Goal: Information Seeking & Learning: Learn about a topic

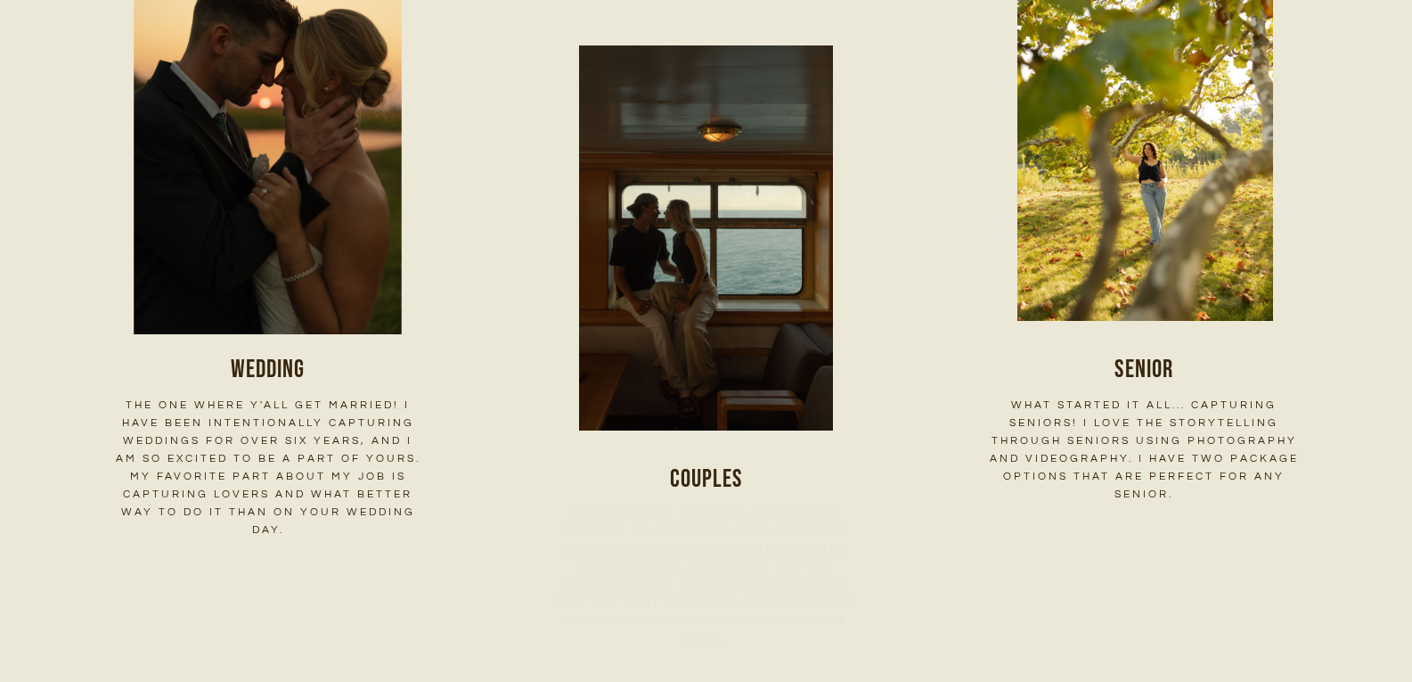
scroll to position [2584, 0]
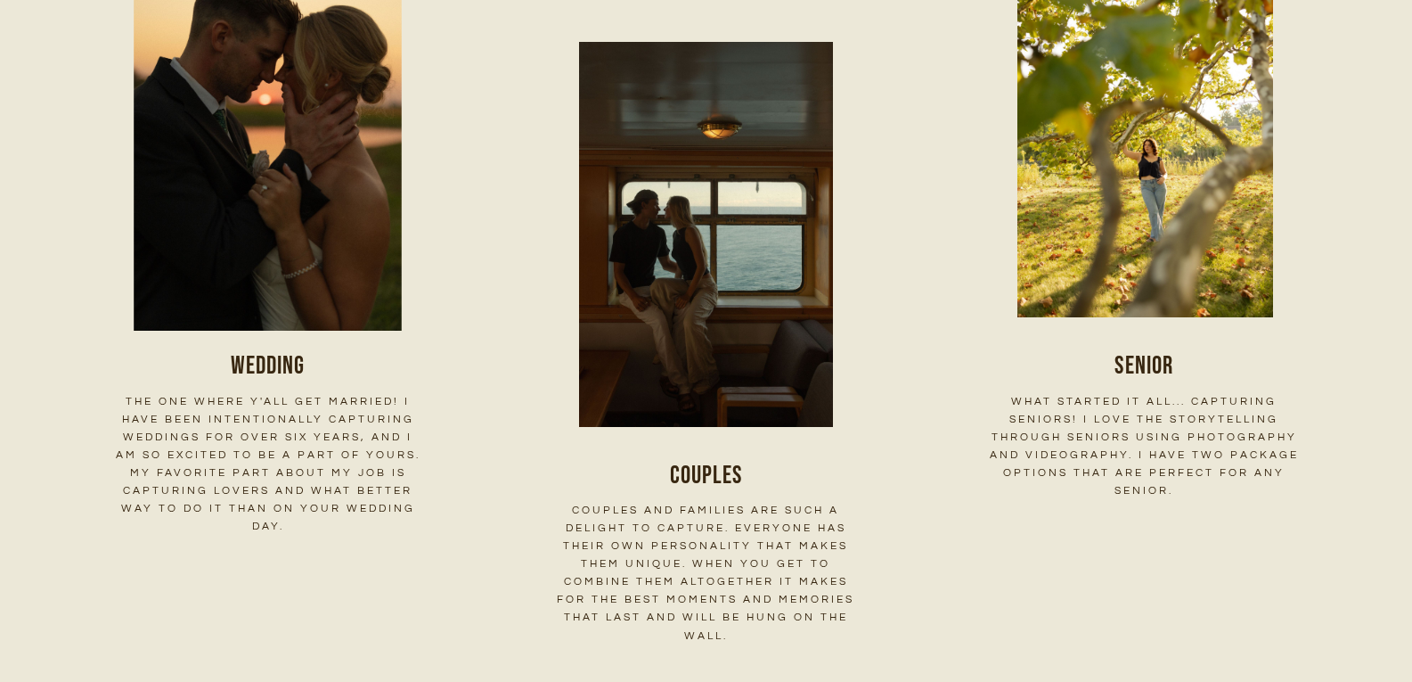
click at [329, 148] on img at bounding box center [268, 139] width 400 height 400
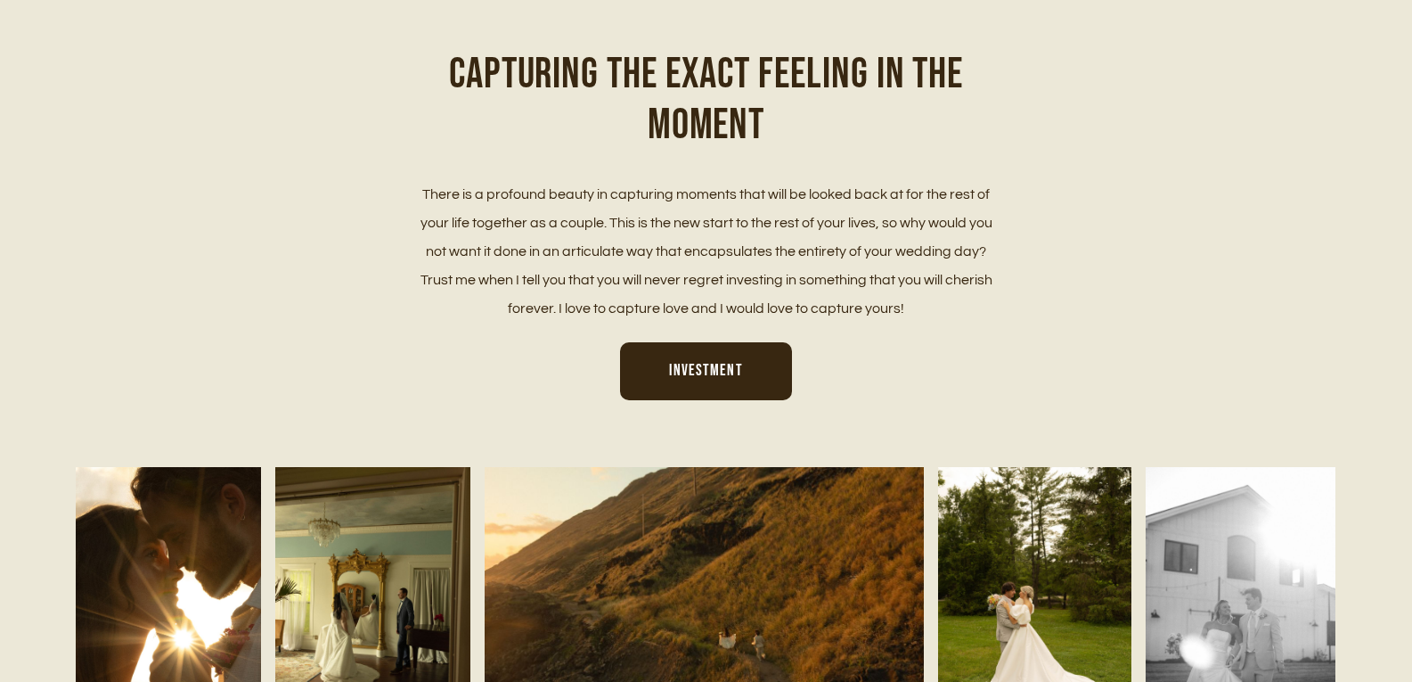
scroll to position [1069, 0]
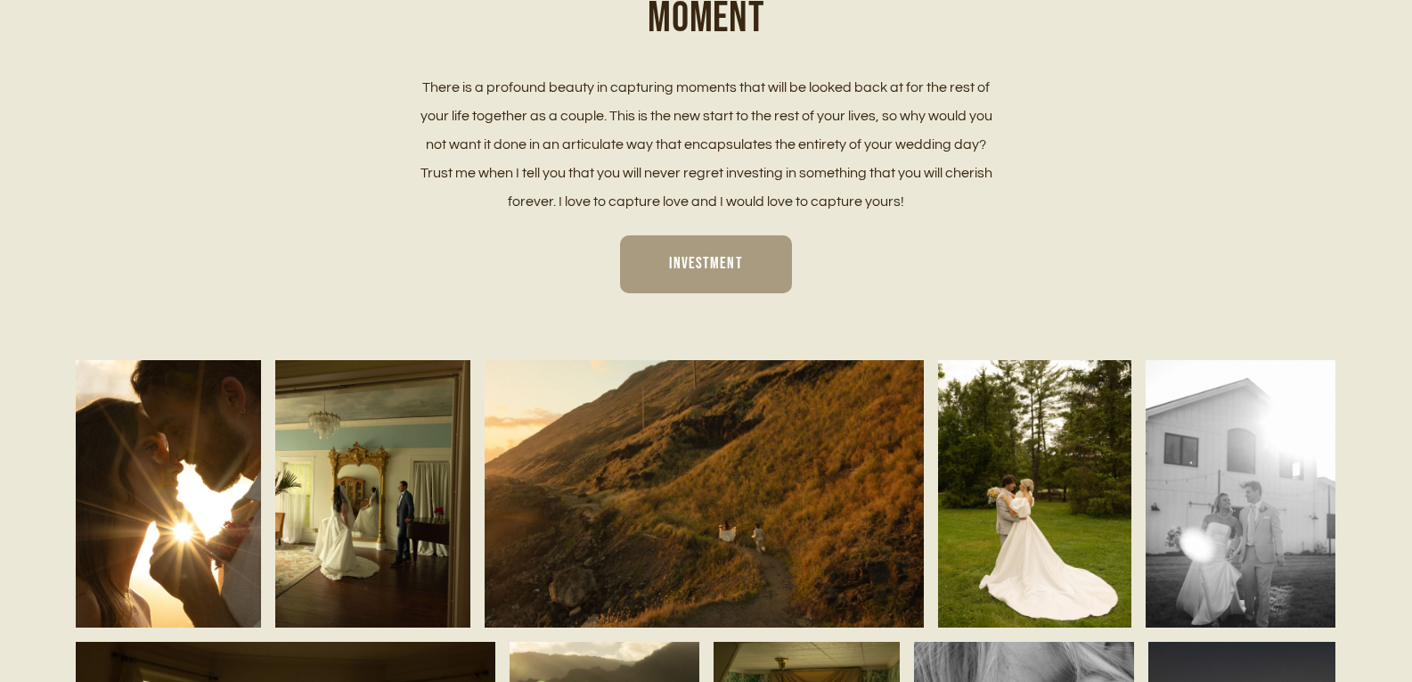
click at [774, 274] on link "Investment" at bounding box center [705, 264] width 171 height 58
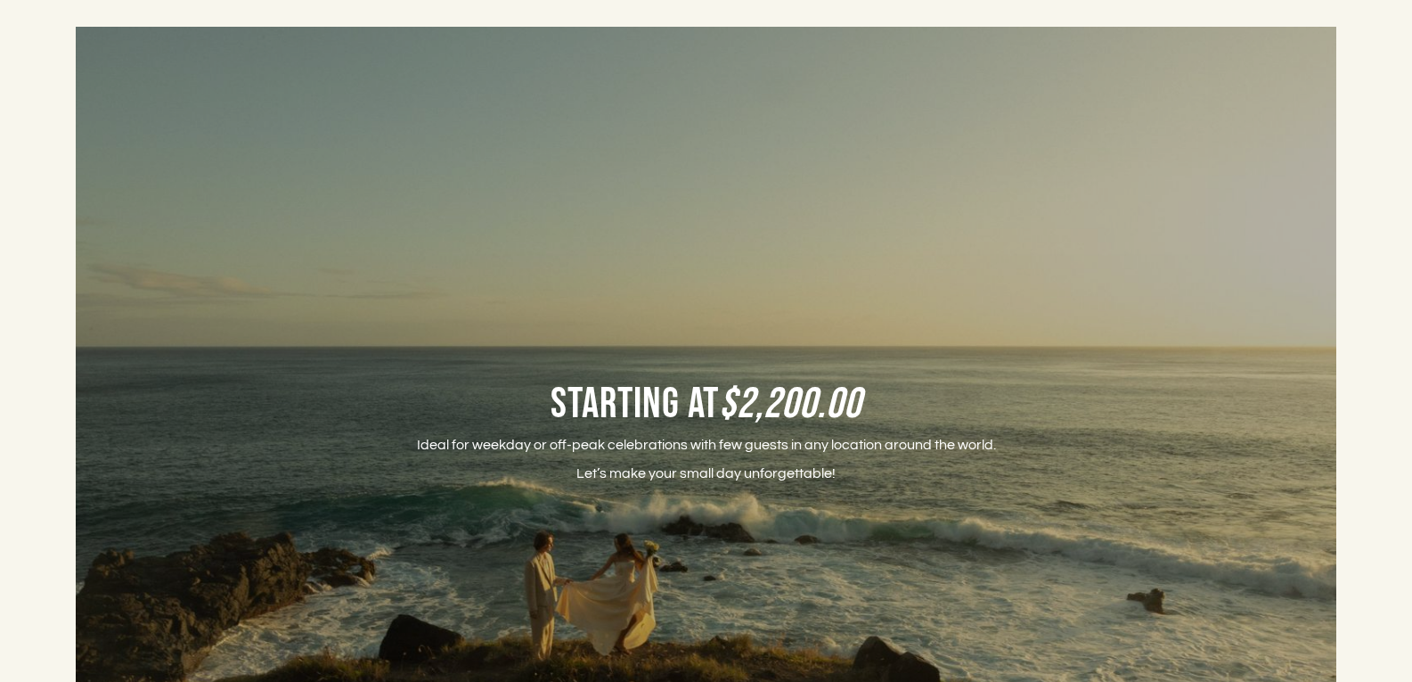
scroll to position [4366, 0]
